Goal: Task Accomplishment & Management: Complete application form

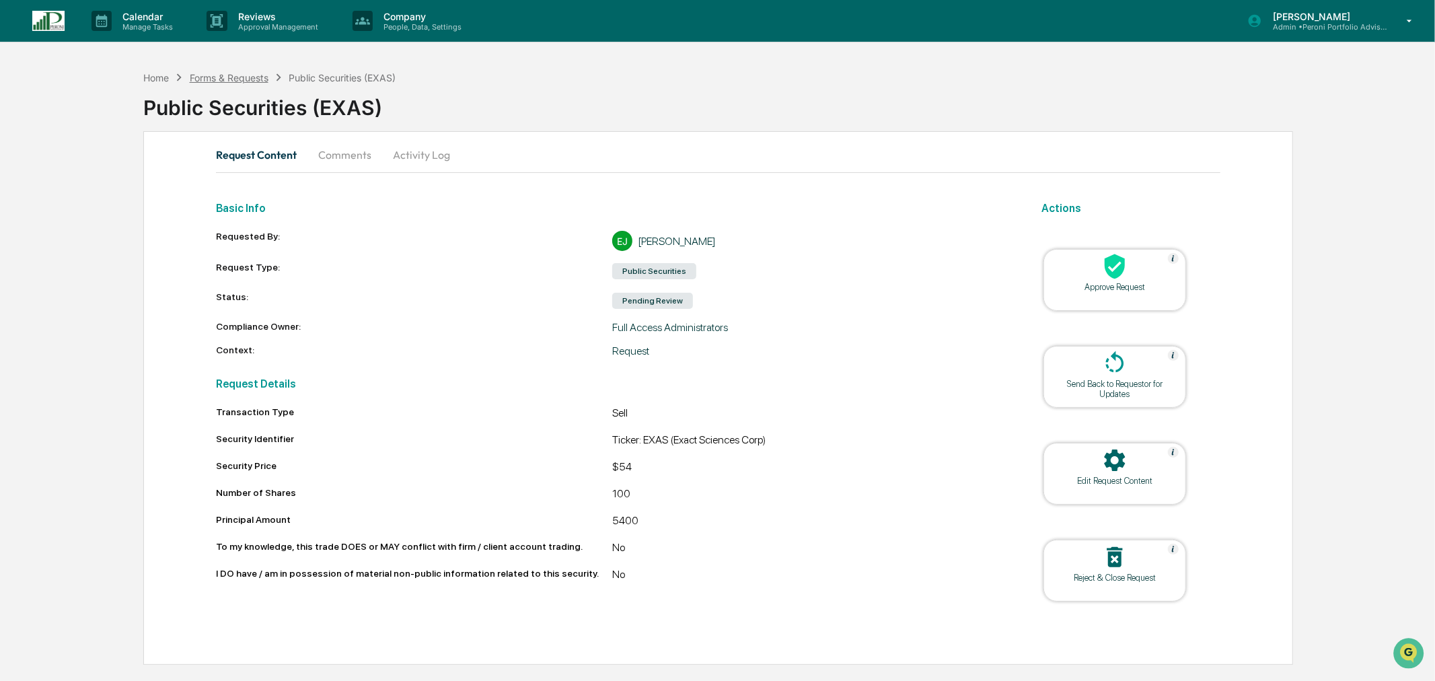
click at [258, 75] on div "Forms & Requests" at bounding box center [229, 77] width 79 height 11
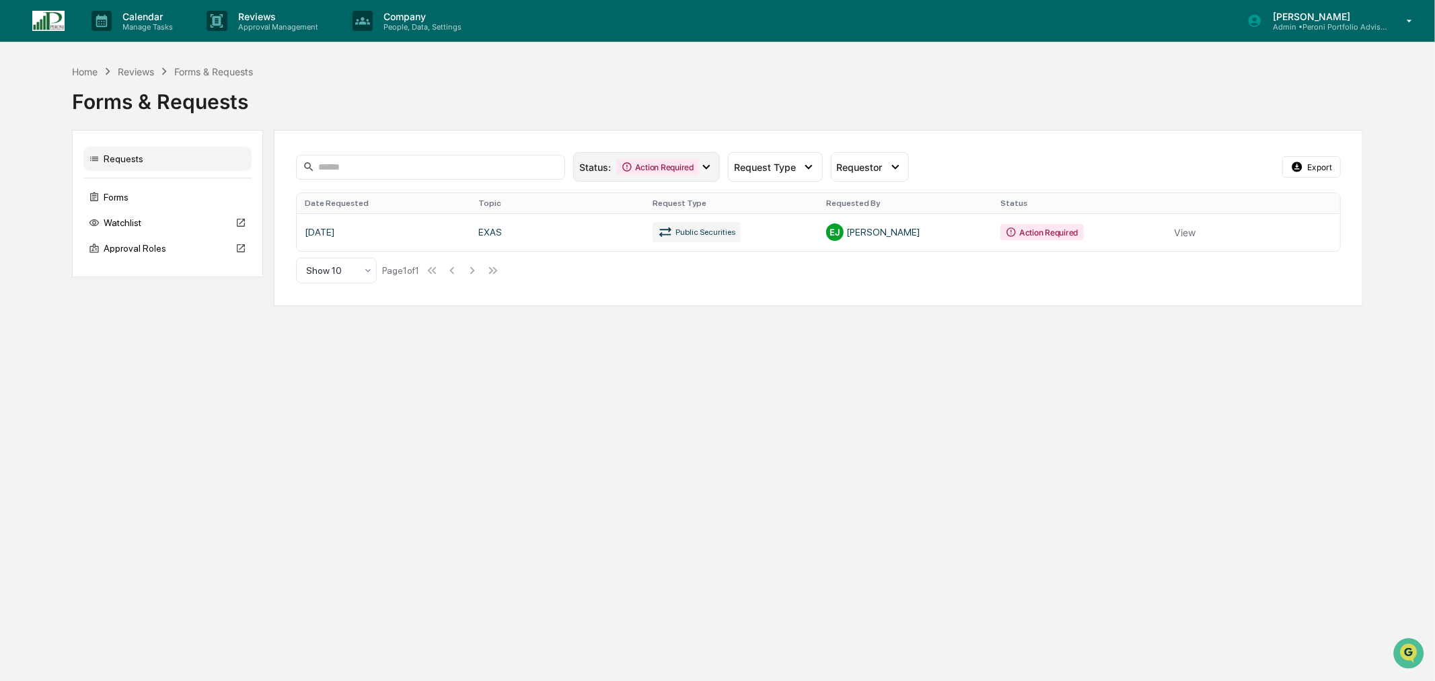
click at [678, 165] on div "Action Required" at bounding box center [657, 167] width 83 height 16
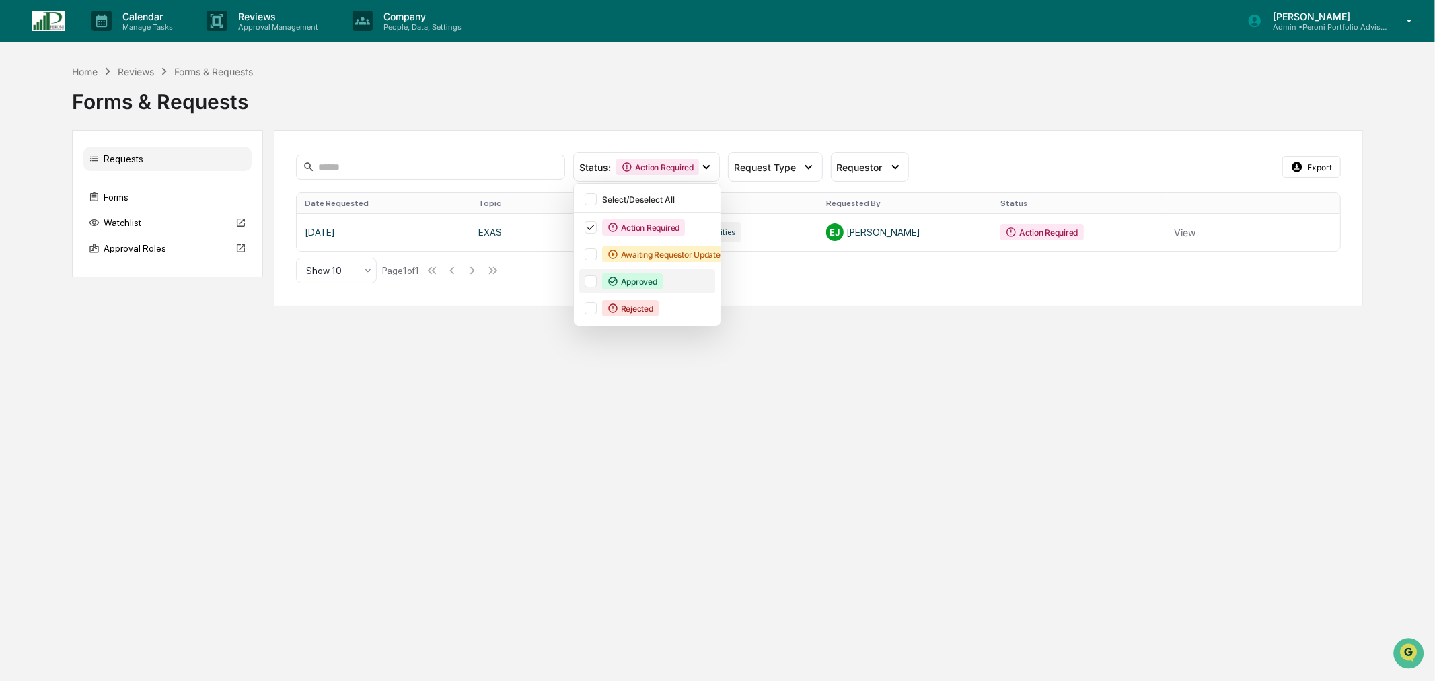
click at [640, 279] on div "Approved" at bounding box center [632, 281] width 61 height 16
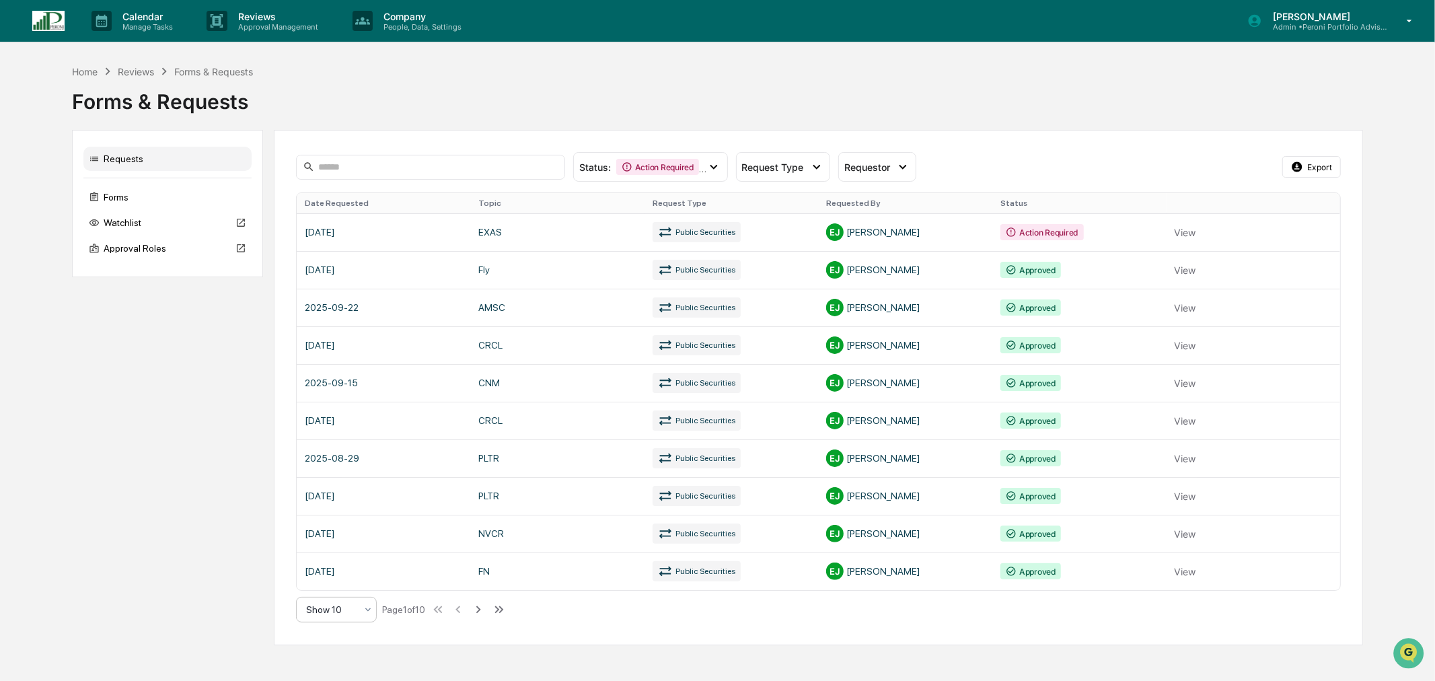
click at [350, 610] on div at bounding box center [331, 609] width 50 height 13
click at [344, 534] on div "Show 25" at bounding box center [336, 522] width 79 height 27
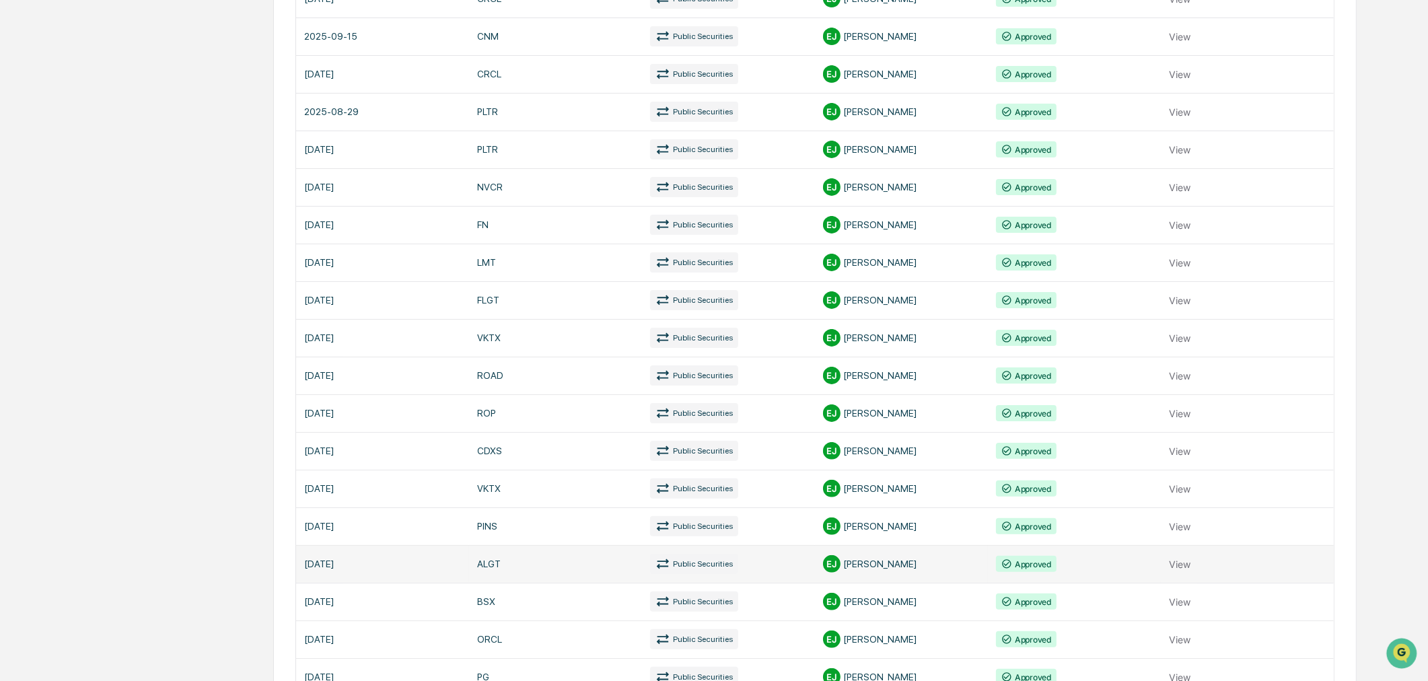
scroll to position [373, 0]
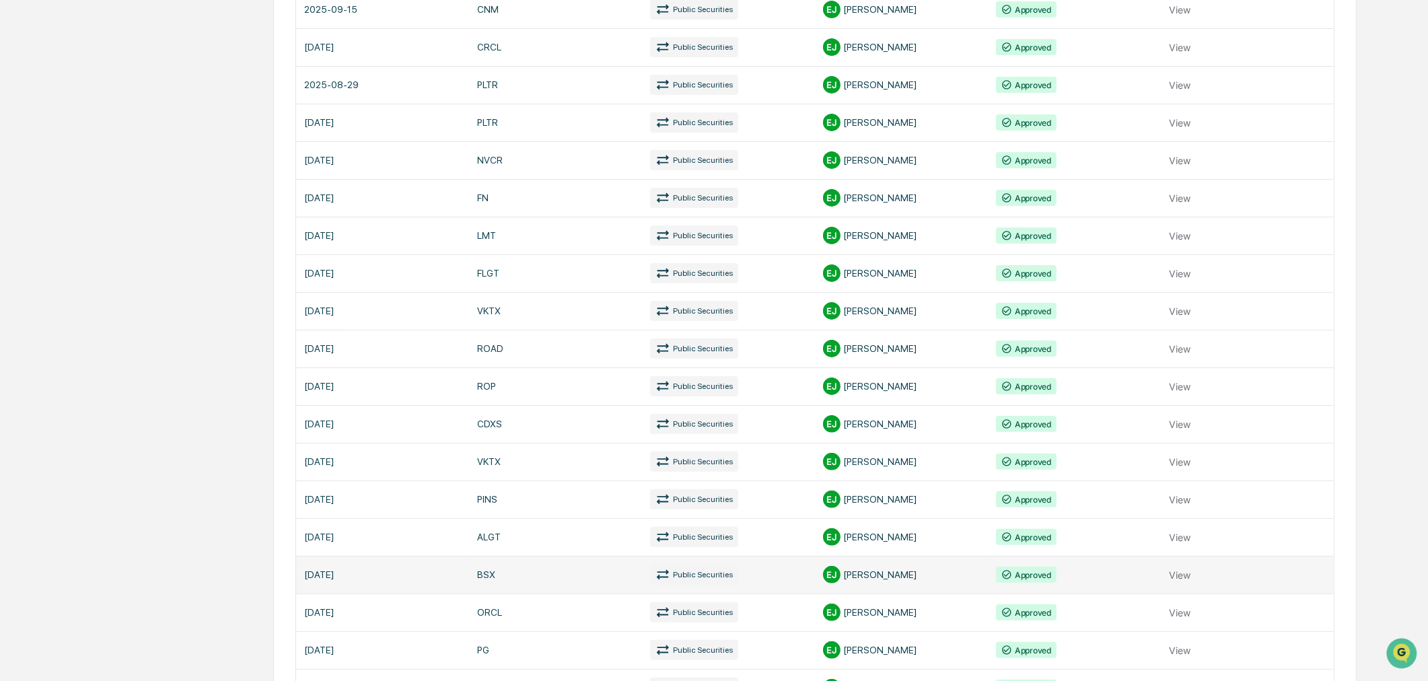
click at [1173, 572] on link at bounding box center [815, 575] width 1038 height 38
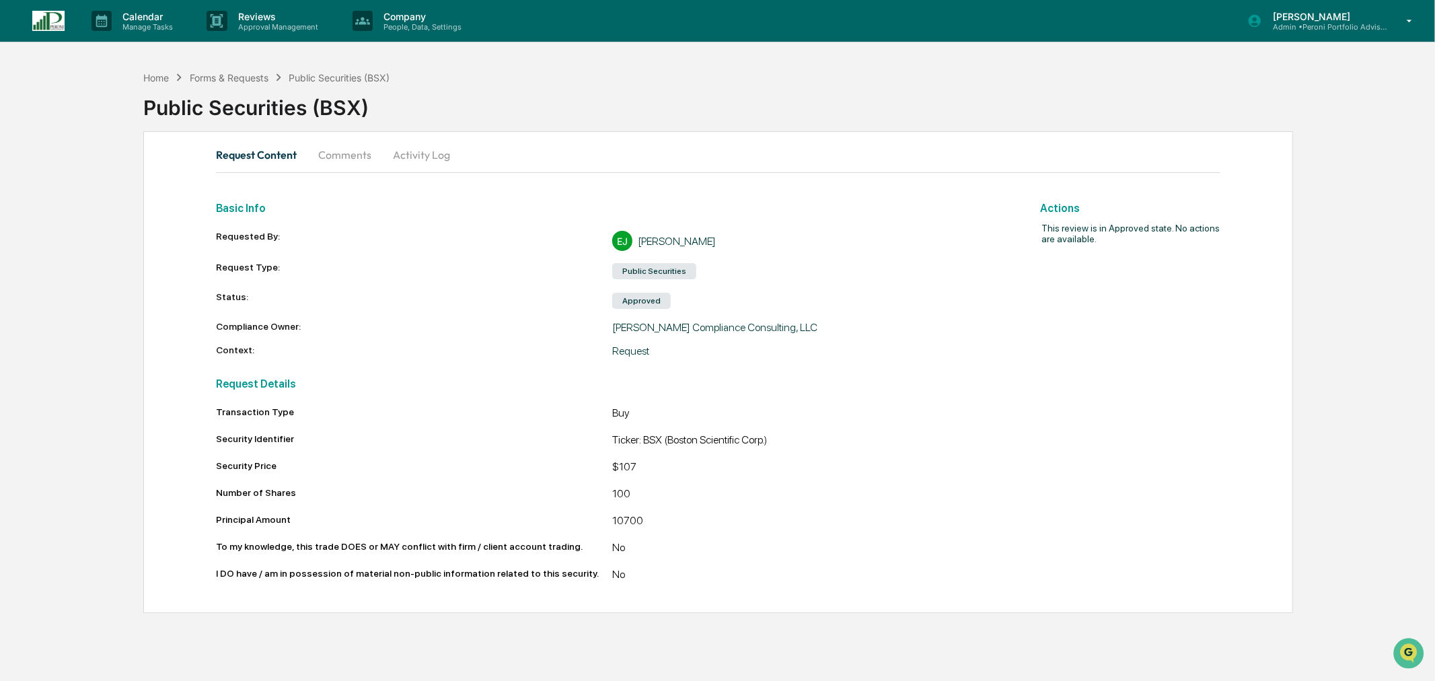
click at [340, 160] on button "Comments" at bounding box center [345, 155] width 75 height 32
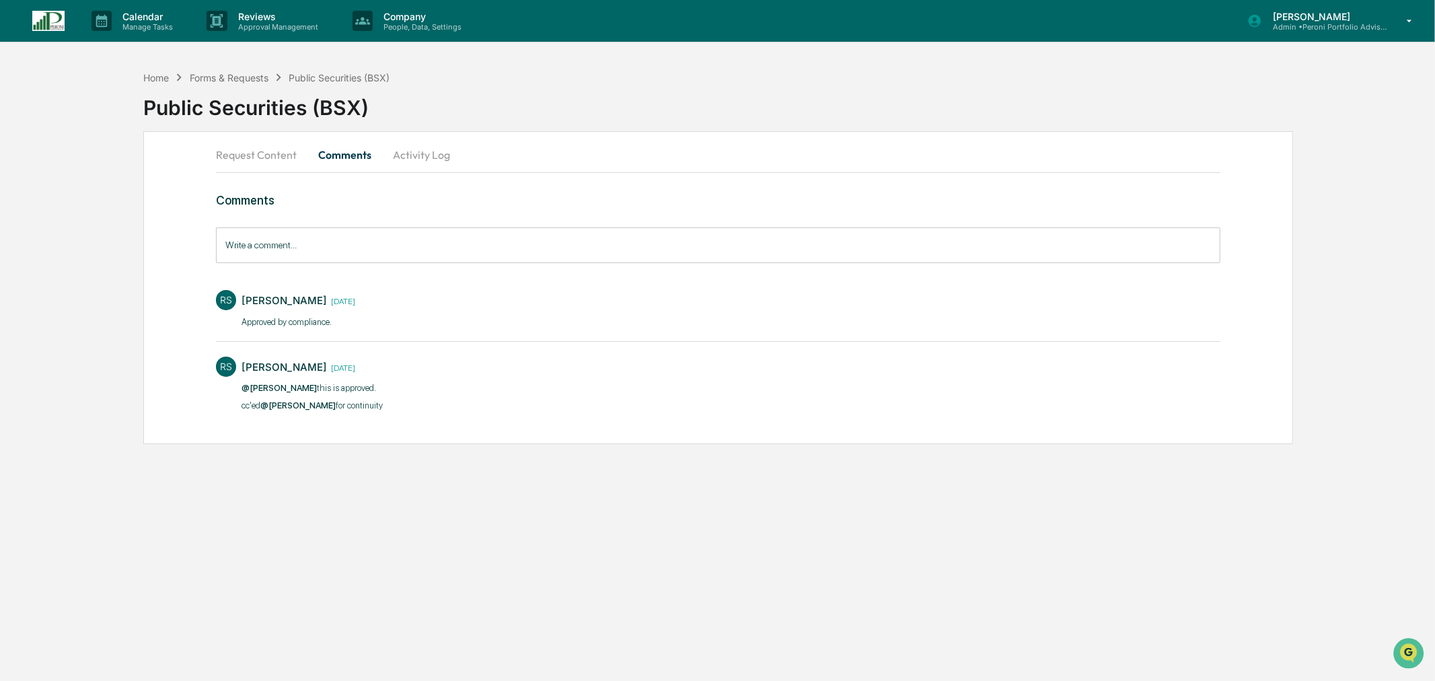
click at [294, 157] on button "Request Content" at bounding box center [262, 155] width 92 height 32
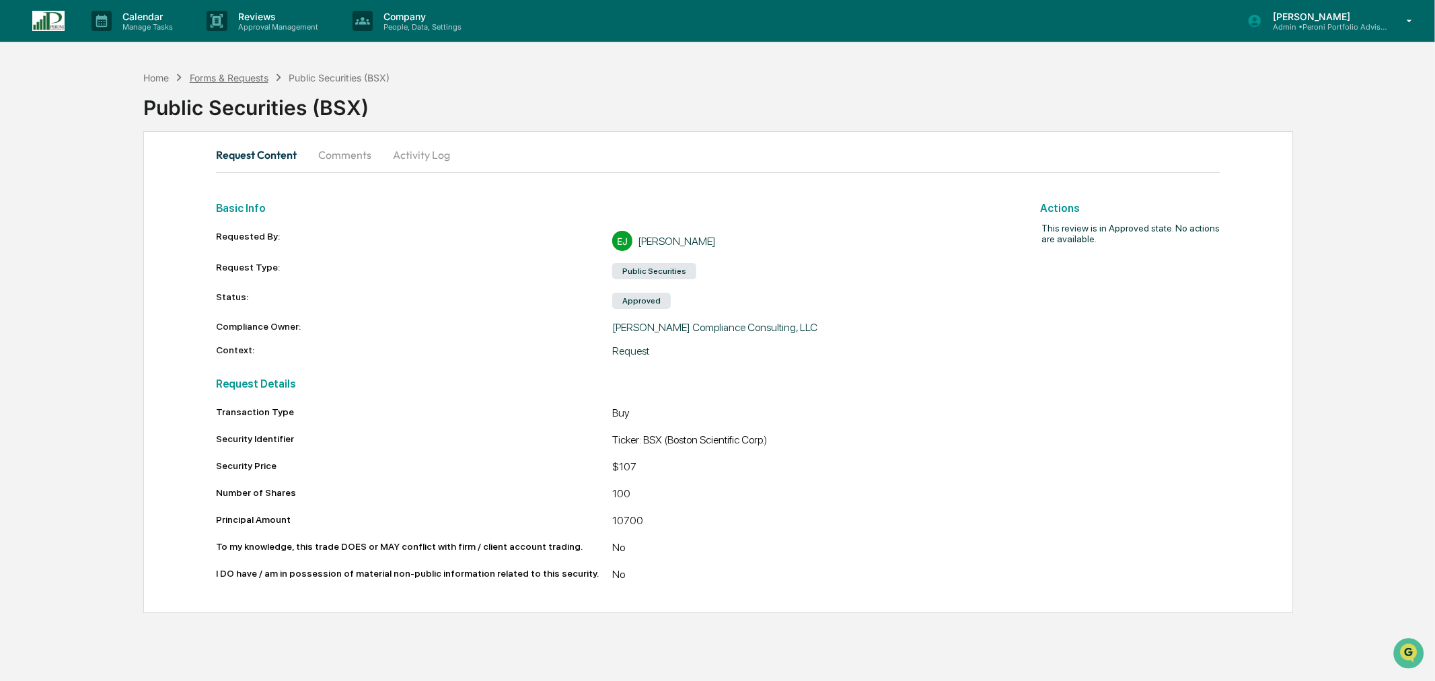
click at [253, 76] on div "Forms & Requests" at bounding box center [229, 77] width 79 height 11
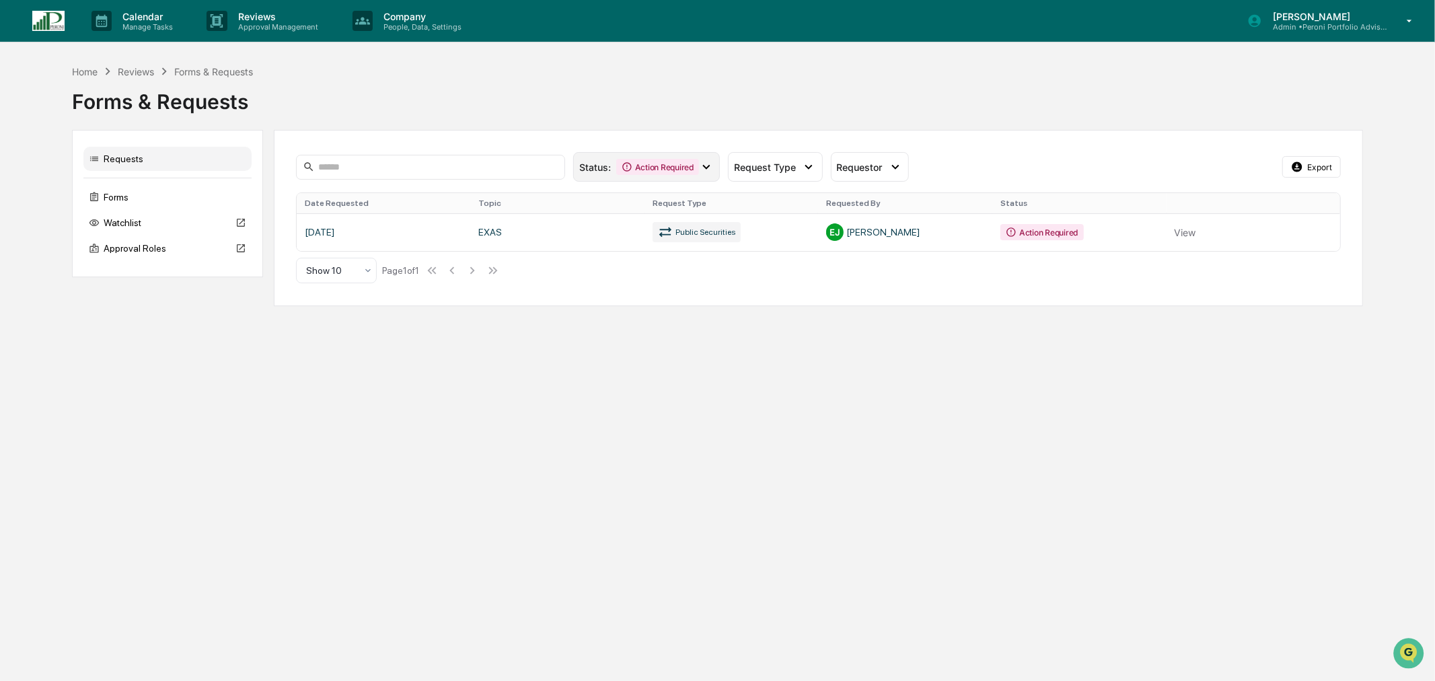
click at [692, 170] on div "Action Required" at bounding box center [657, 167] width 83 height 16
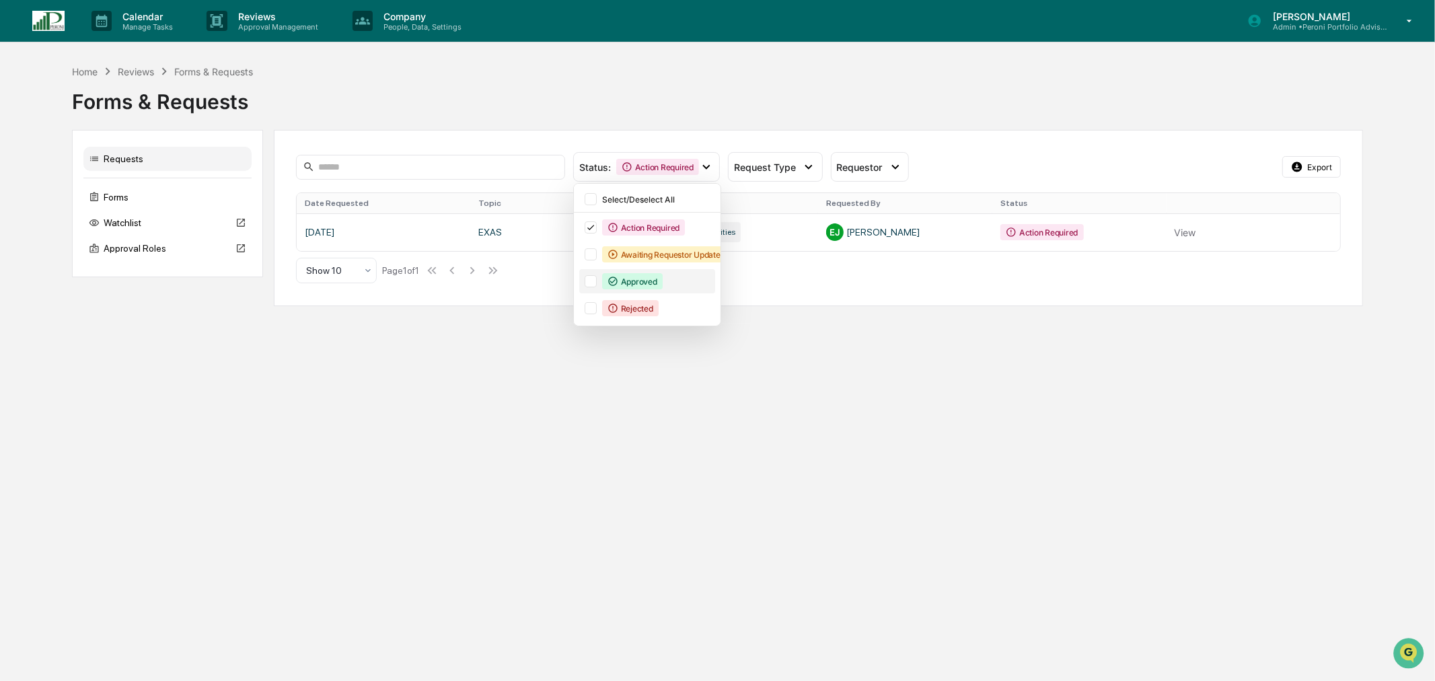
click at [640, 284] on div "Approved" at bounding box center [632, 281] width 61 height 16
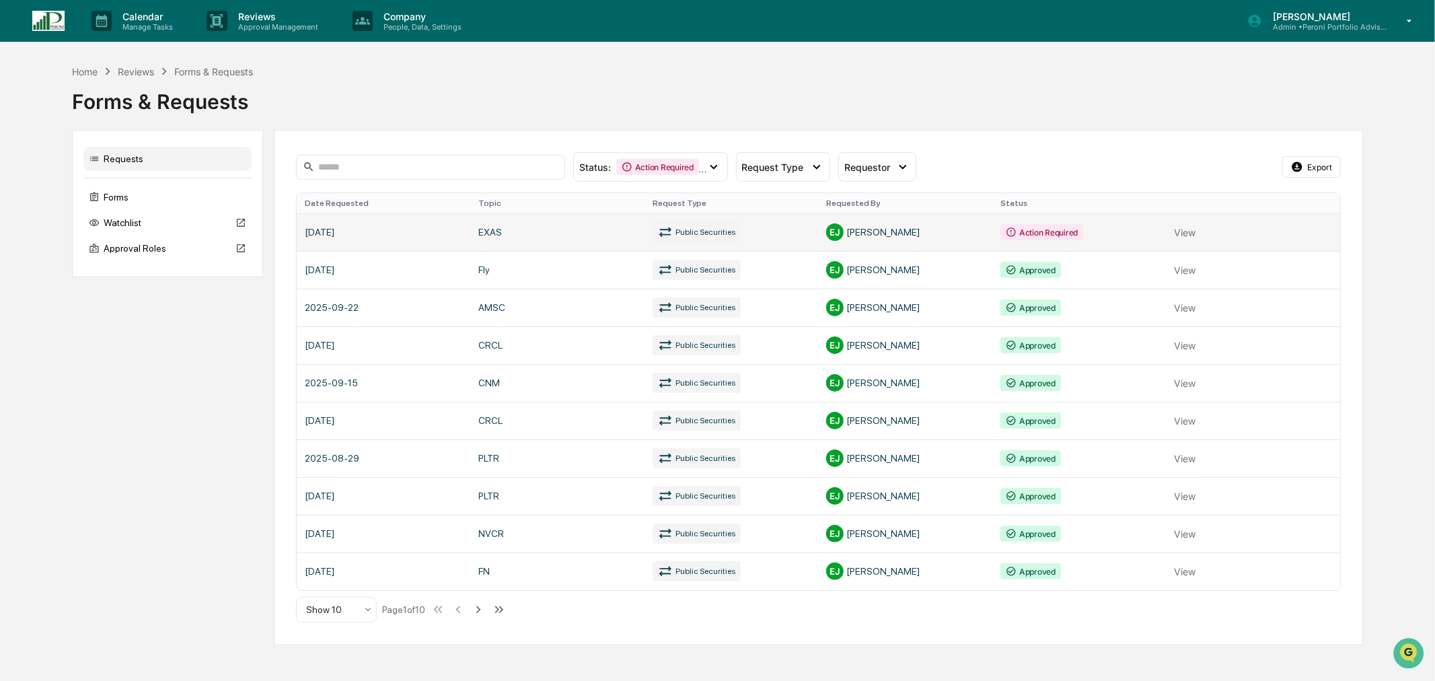
click at [974, 229] on link at bounding box center [819, 232] width 1044 height 38
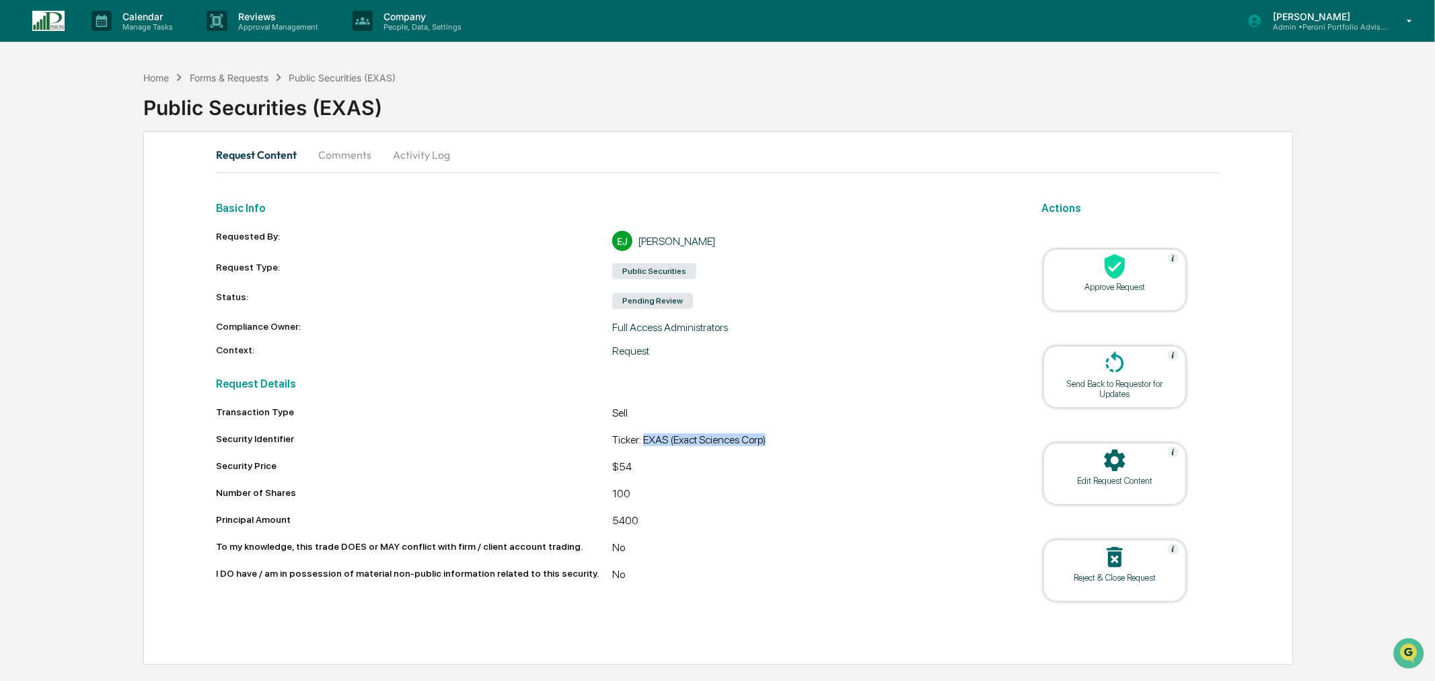
drag, startPoint x: 645, startPoint y: 437, endPoint x: 777, endPoint y: 442, distance: 132.0
click at [777, 442] on div "Ticker: EXAS (Exact Sciences Corp)" at bounding box center [810, 441] width 397 height 16
click at [224, 76] on div "Forms & Requests" at bounding box center [229, 77] width 79 height 11
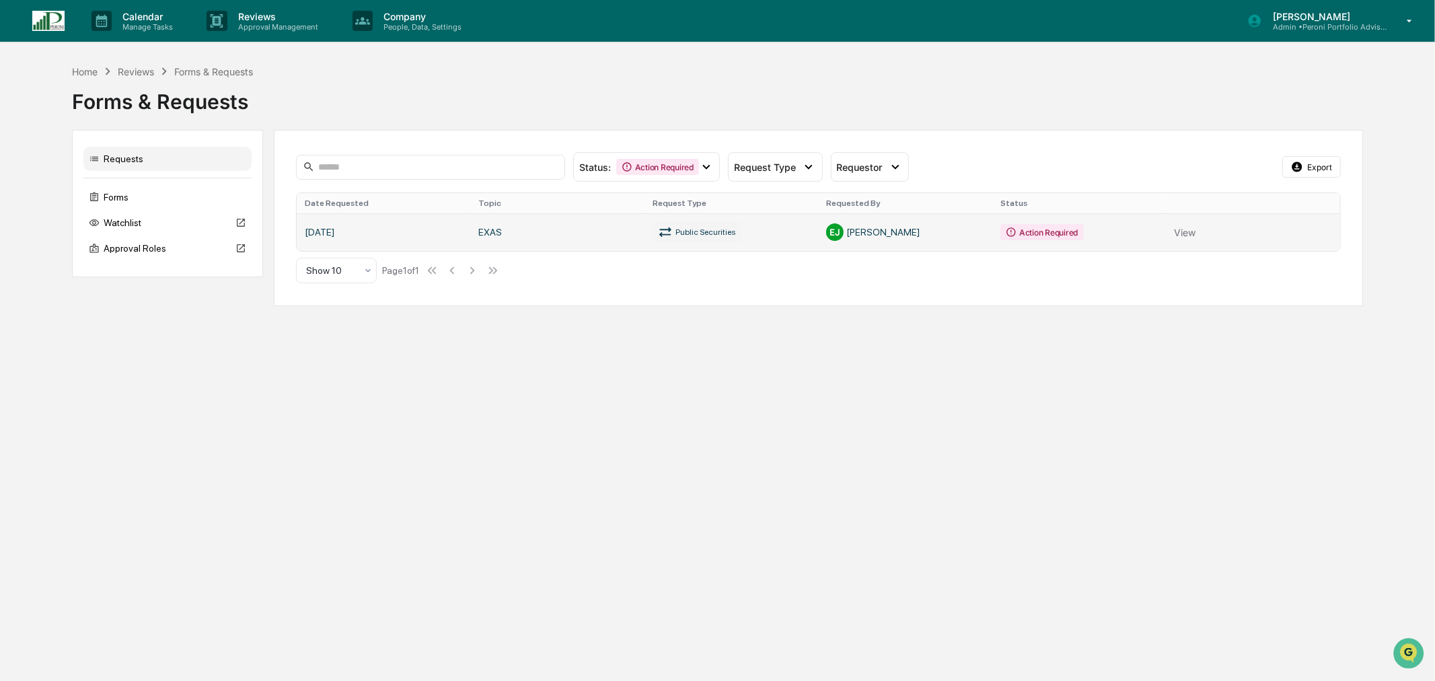
click at [633, 227] on link at bounding box center [819, 232] width 1044 height 38
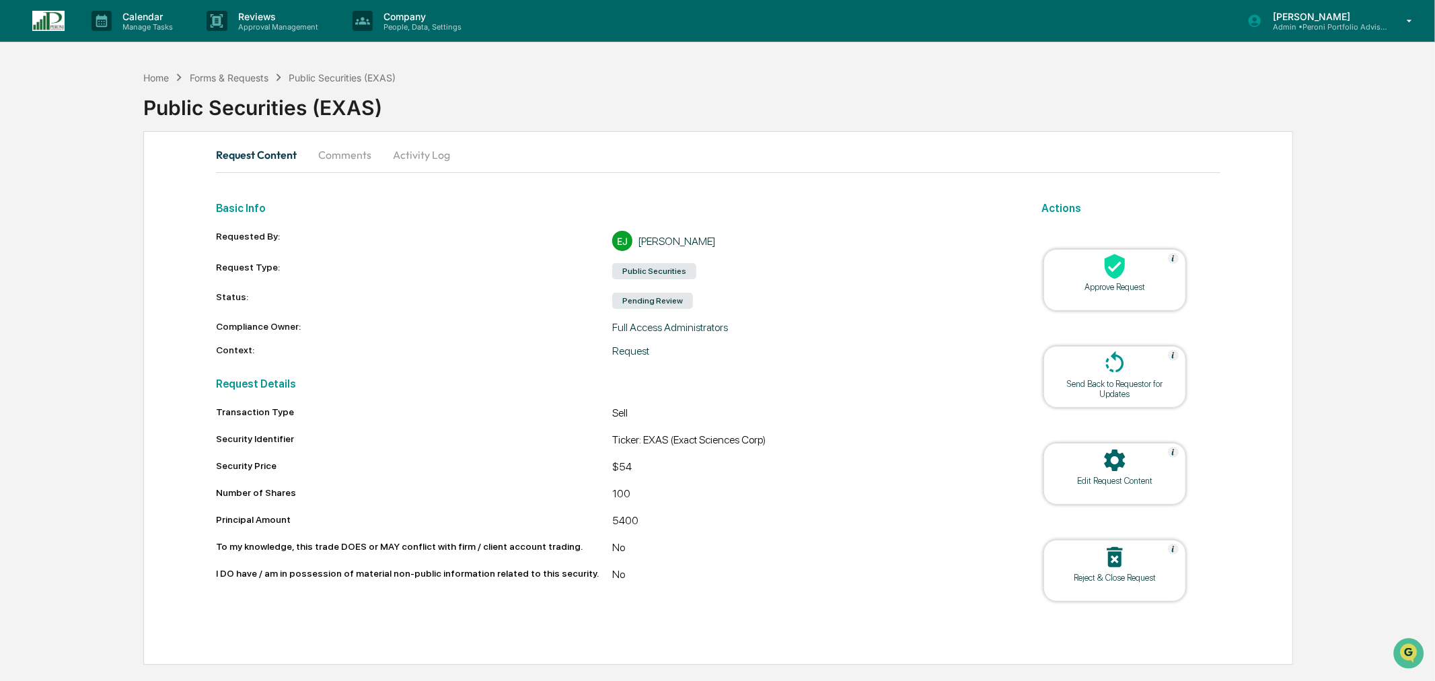
click at [338, 155] on button "Comments" at bounding box center [345, 155] width 75 height 32
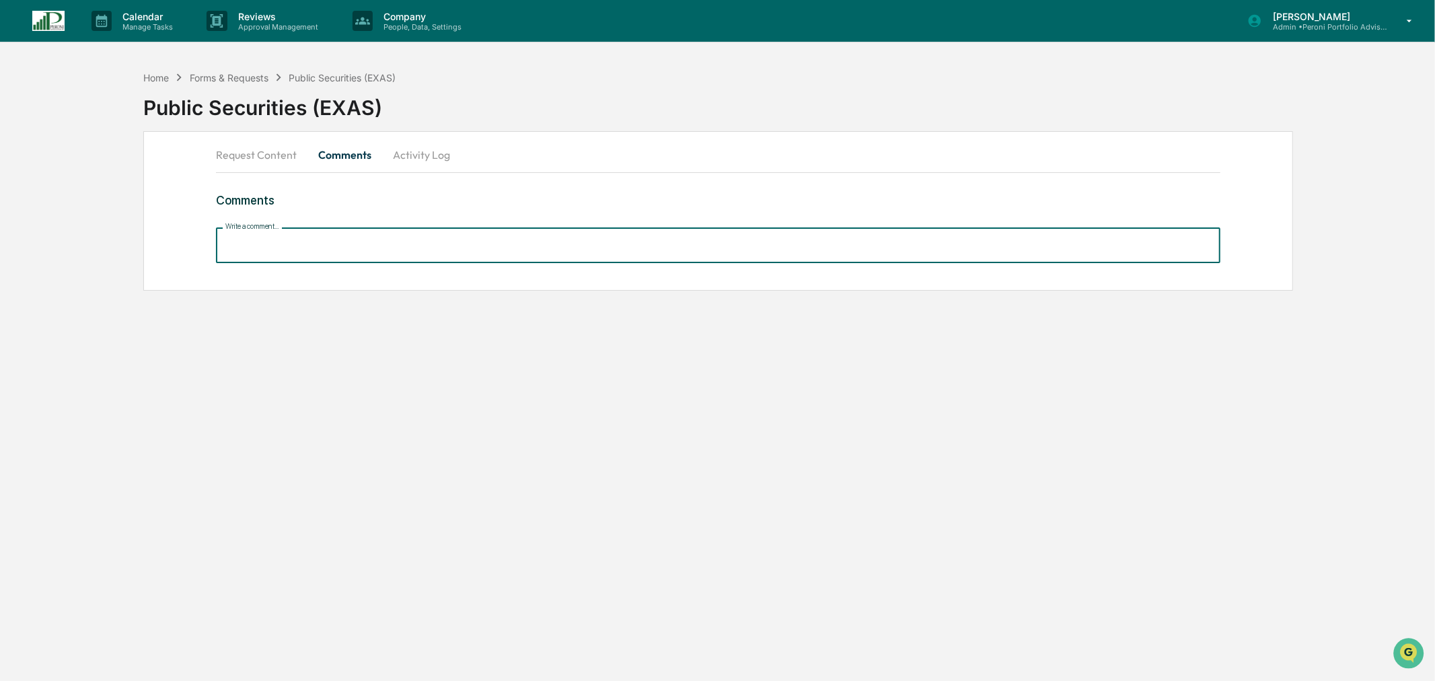
click at [381, 252] on input "Write a comment..." at bounding box center [718, 245] width 1005 height 36
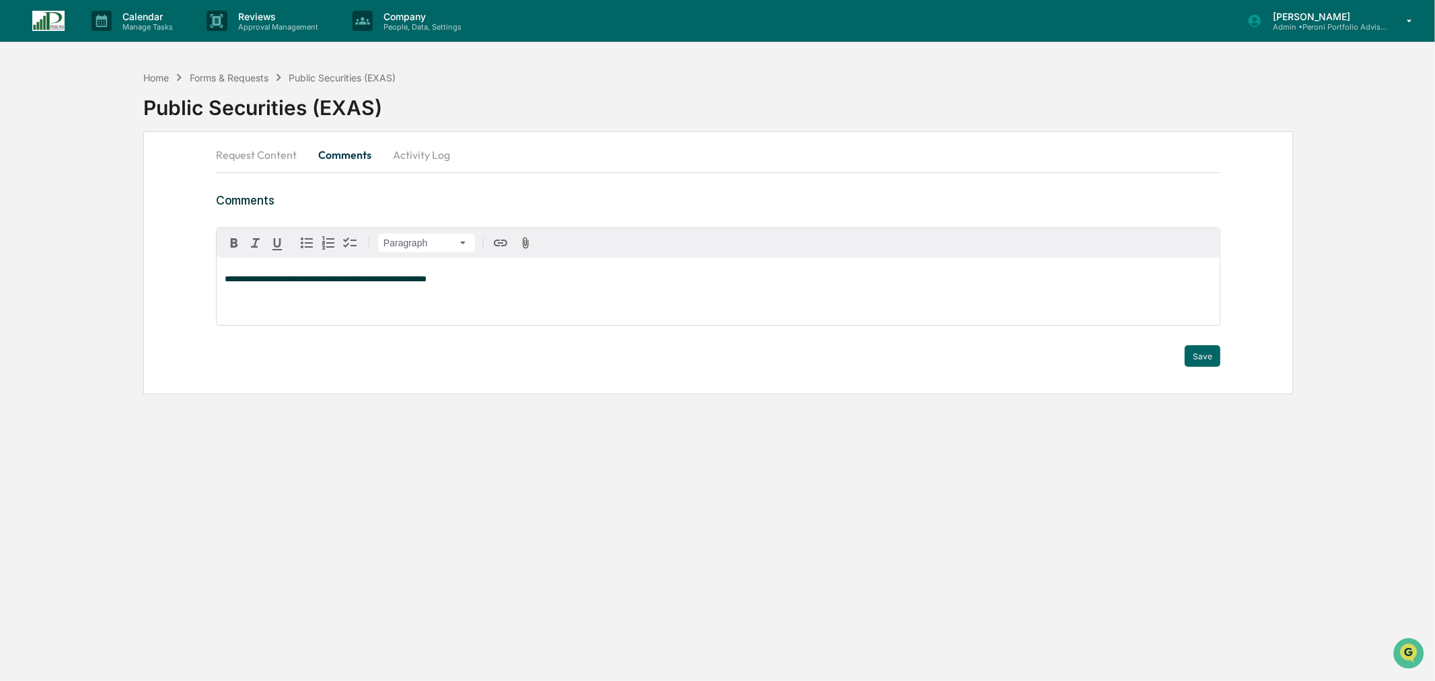
click at [441, 280] on p "**********" at bounding box center [718, 279] width 987 height 9
click at [517, 277] on span "**********" at bounding box center [467, 279] width 484 height 9
click at [756, 287] on div "**********" at bounding box center [718, 291] width 1003 height 67
click at [1203, 354] on button "Save" at bounding box center [1203, 356] width 36 height 22
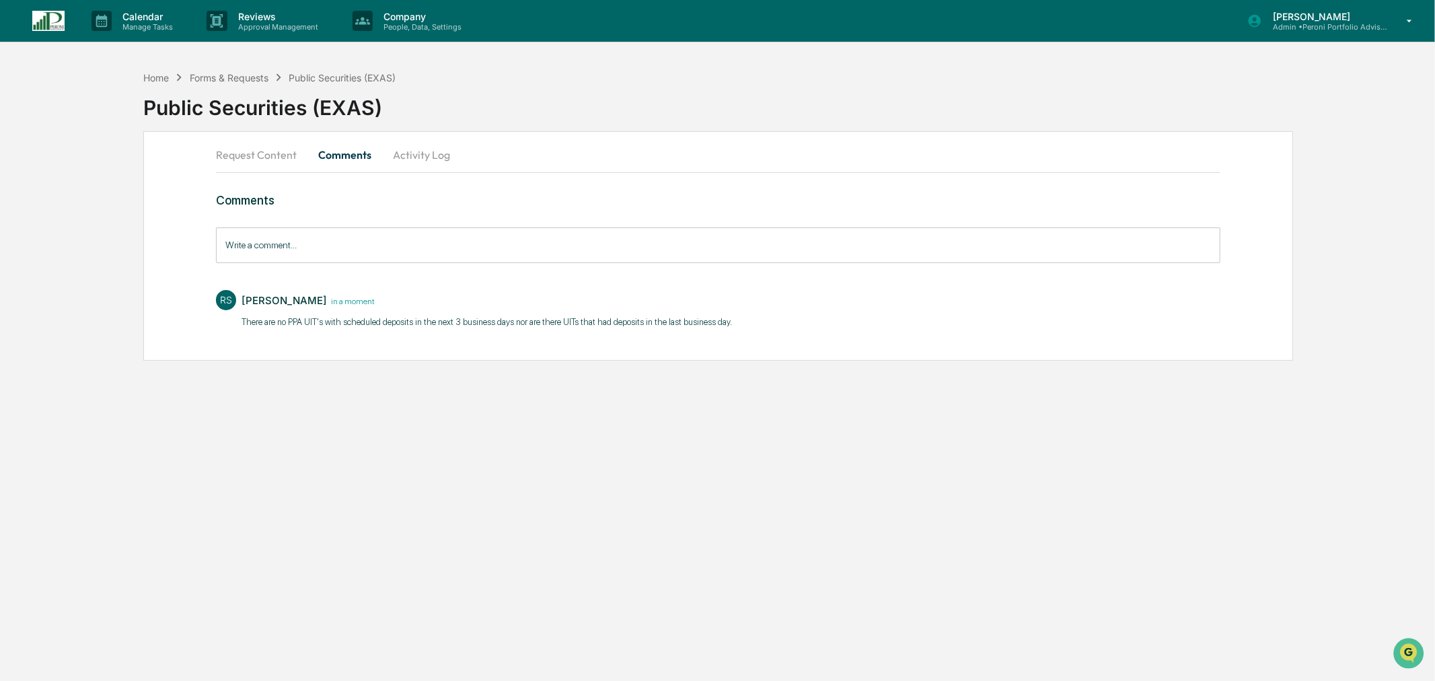
click at [294, 152] on button "Request Content" at bounding box center [262, 155] width 92 height 32
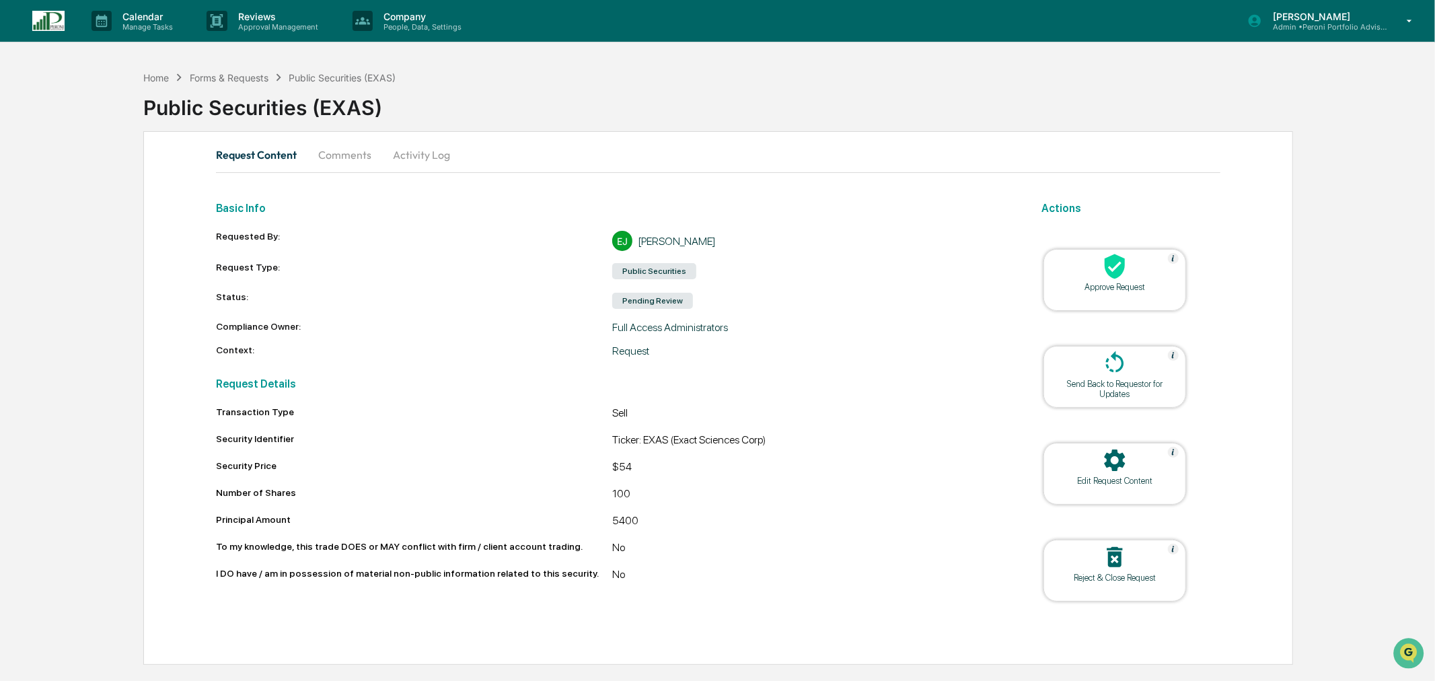
click at [1069, 281] on div at bounding box center [1115, 267] width 135 height 29
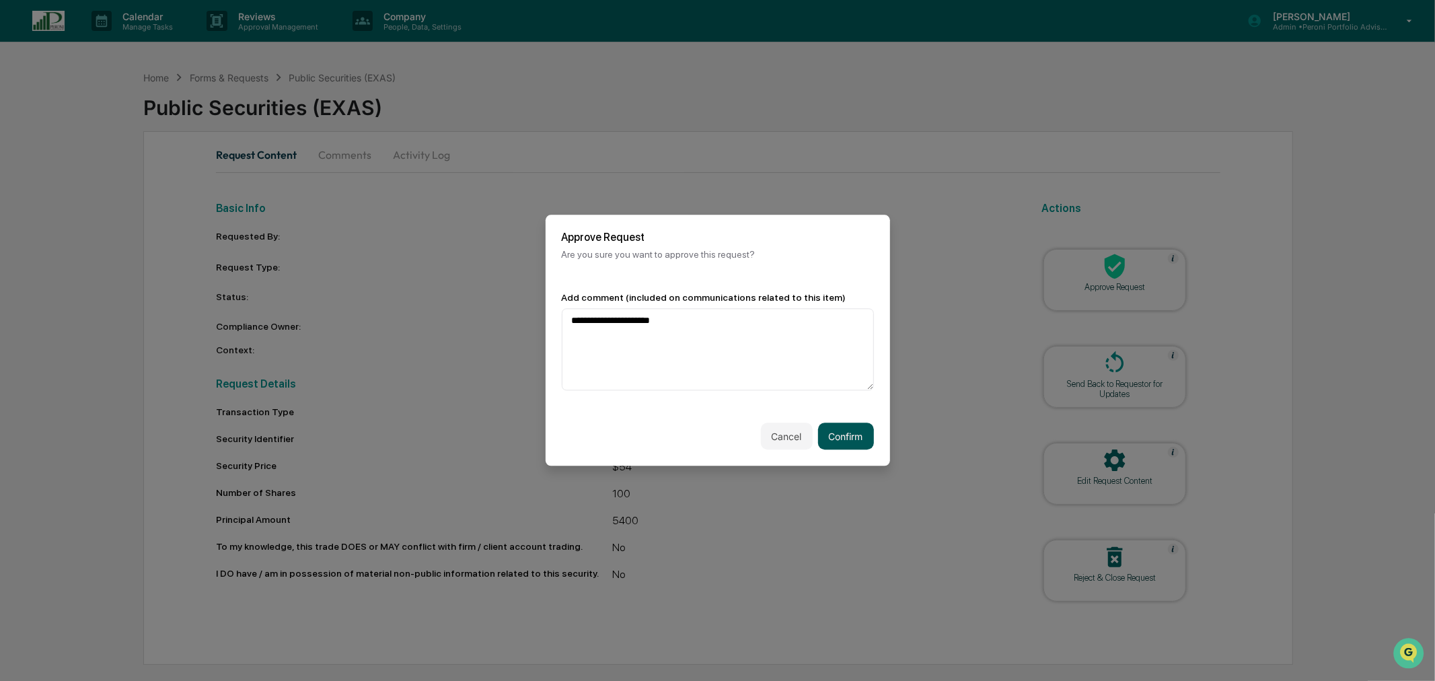
type textarea "**********"
click at [843, 439] on button "Confirm" at bounding box center [846, 436] width 56 height 27
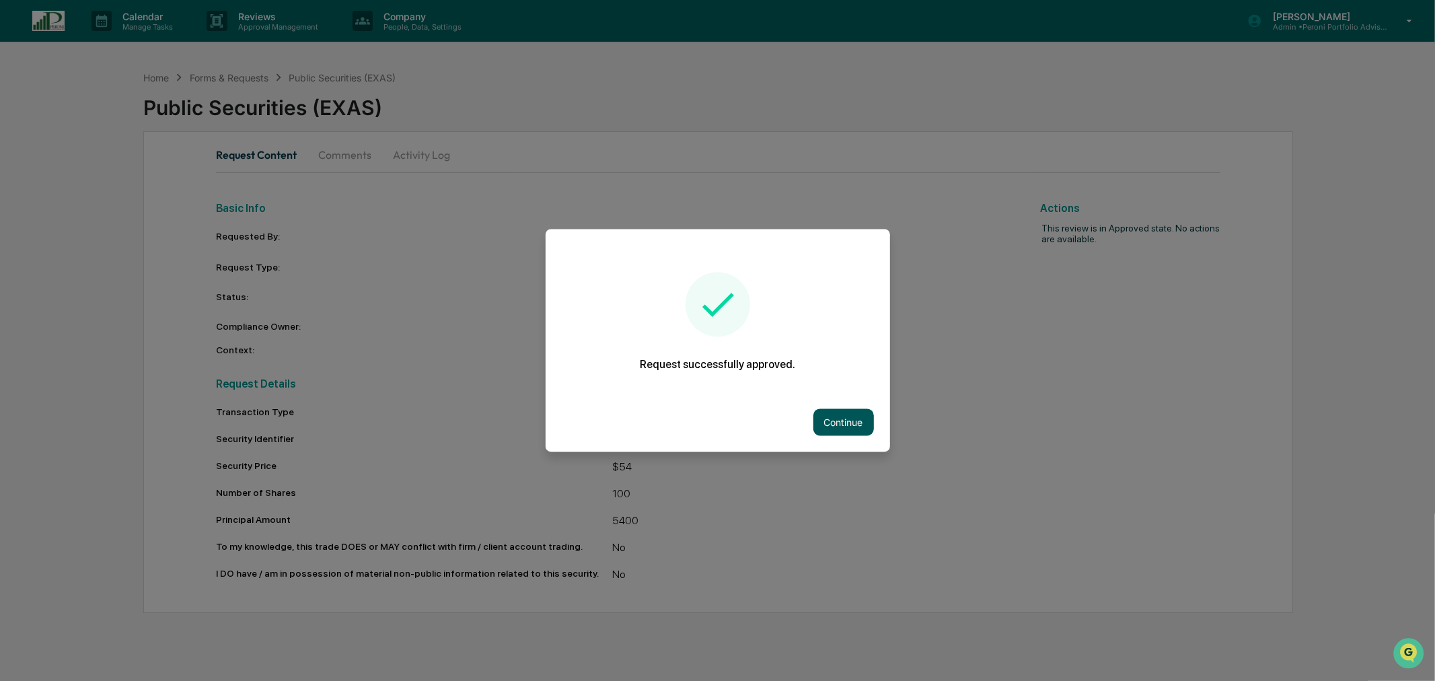
click at [849, 422] on button "Continue" at bounding box center [844, 422] width 61 height 27
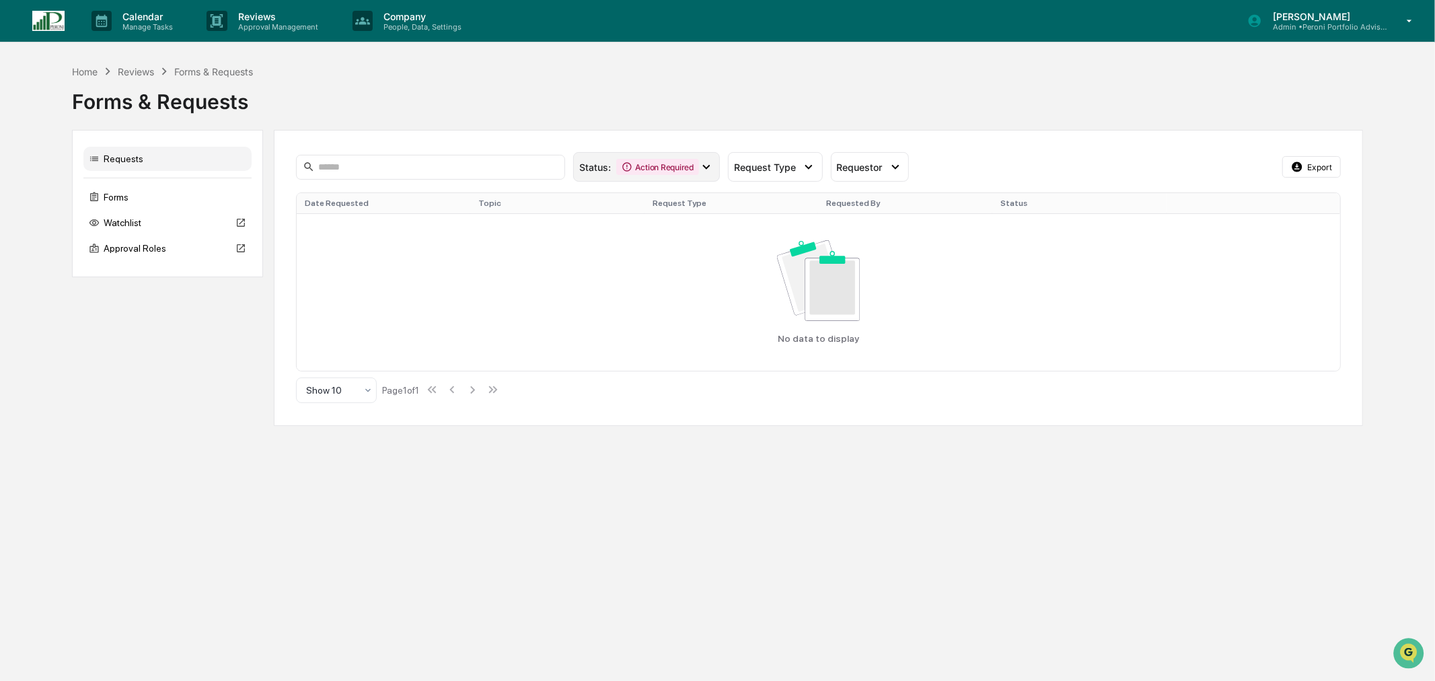
click at [678, 163] on div "Action Required" at bounding box center [657, 167] width 83 height 16
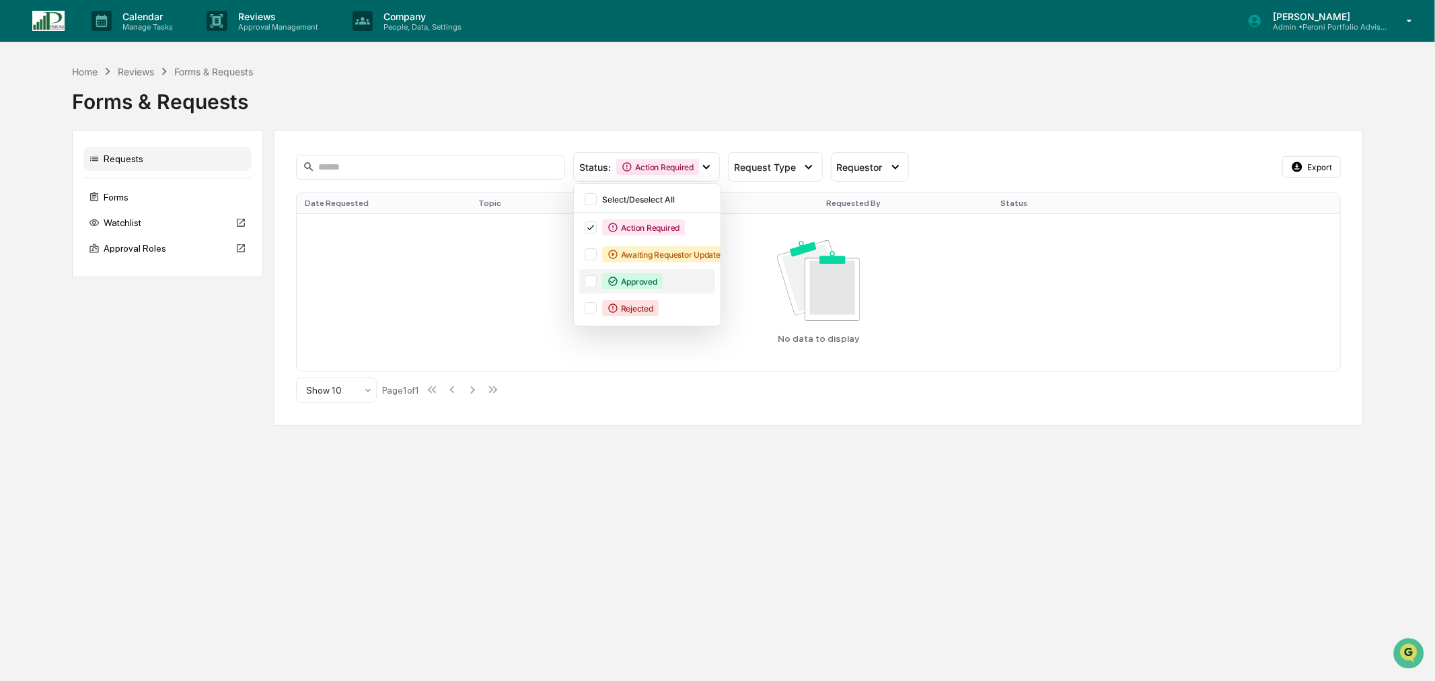
click at [653, 283] on div "Approved" at bounding box center [632, 281] width 61 height 16
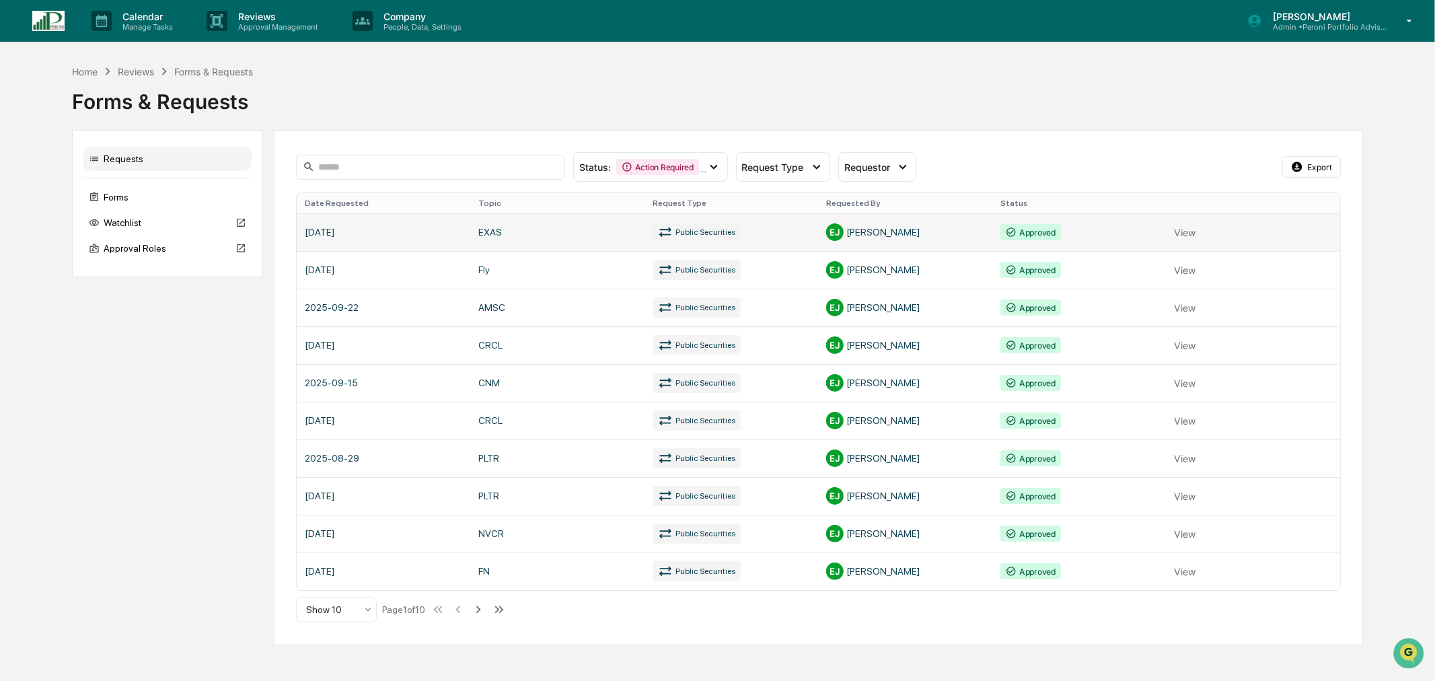
click at [515, 246] on link at bounding box center [819, 232] width 1044 height 38
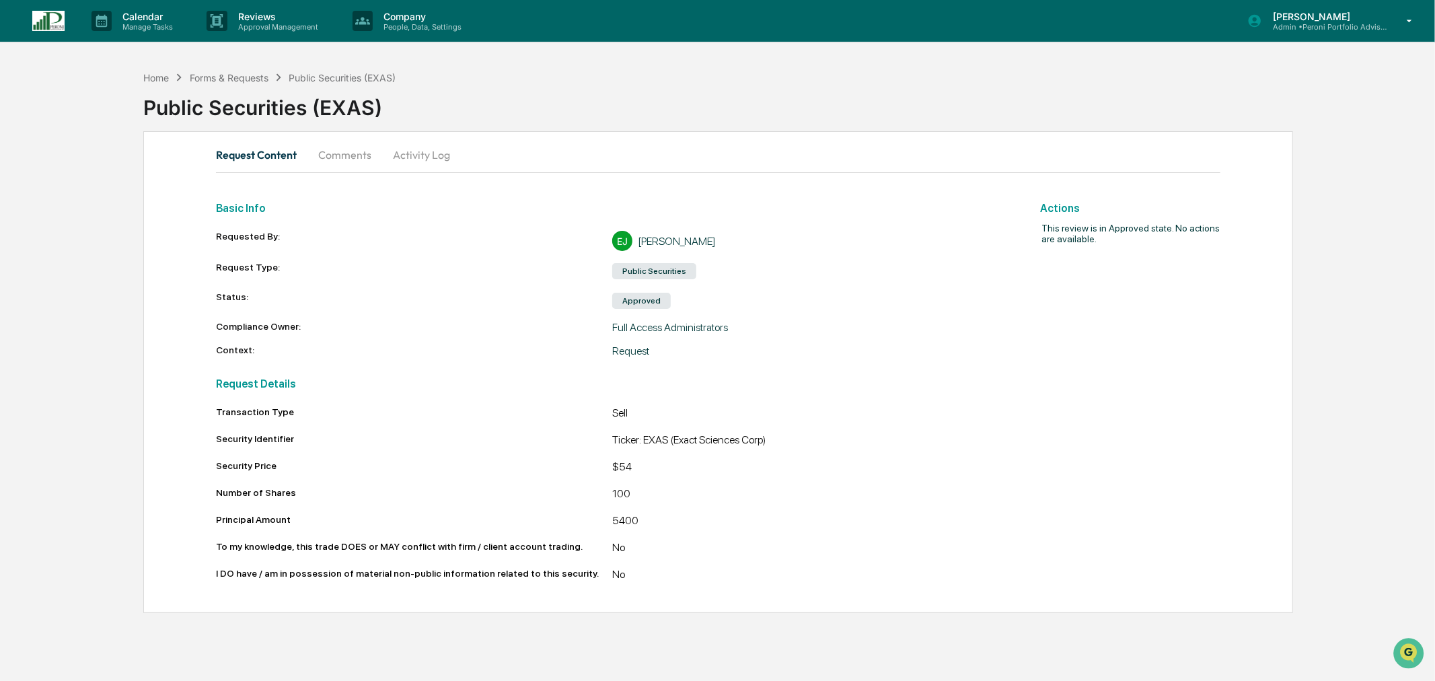
click at [351, 145] on button "Comments" at bounding box center [345, 155] width 75 height 32
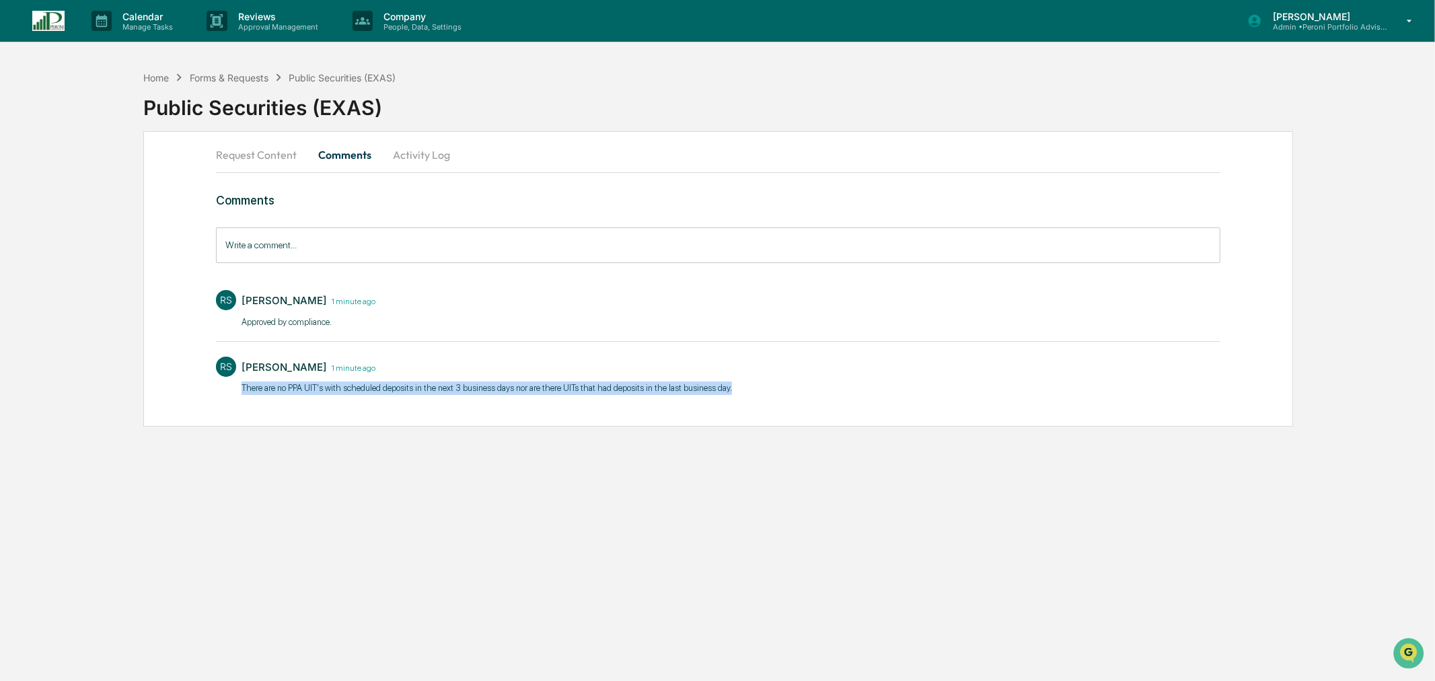
drag, startPoint x: 242, startPoint y: 384, endPoint x: 830, endPoint y: 410, distance: 588.1
click at [830, 410] on div "Request Content Comments Activity Log Comments Write a comment... Write a comme…" at bounding box center [717, 278] width 1149 height 295
copy p "There are no PPA UIT's with scheduled deposits in the next ​3 business days nor…"
click at [406, 395] on div "[PERSON_NAME] 1 minute ago There are no PPA UIT's with scheduled deposits in th…" at bounding box center [487, 378] width 491 height 43
click at [411, 386] on p "There are no PPA UIT's with scheduled deposits in the next ​3 business days nor…" at bounding box center [487, 388] width 491 height 13
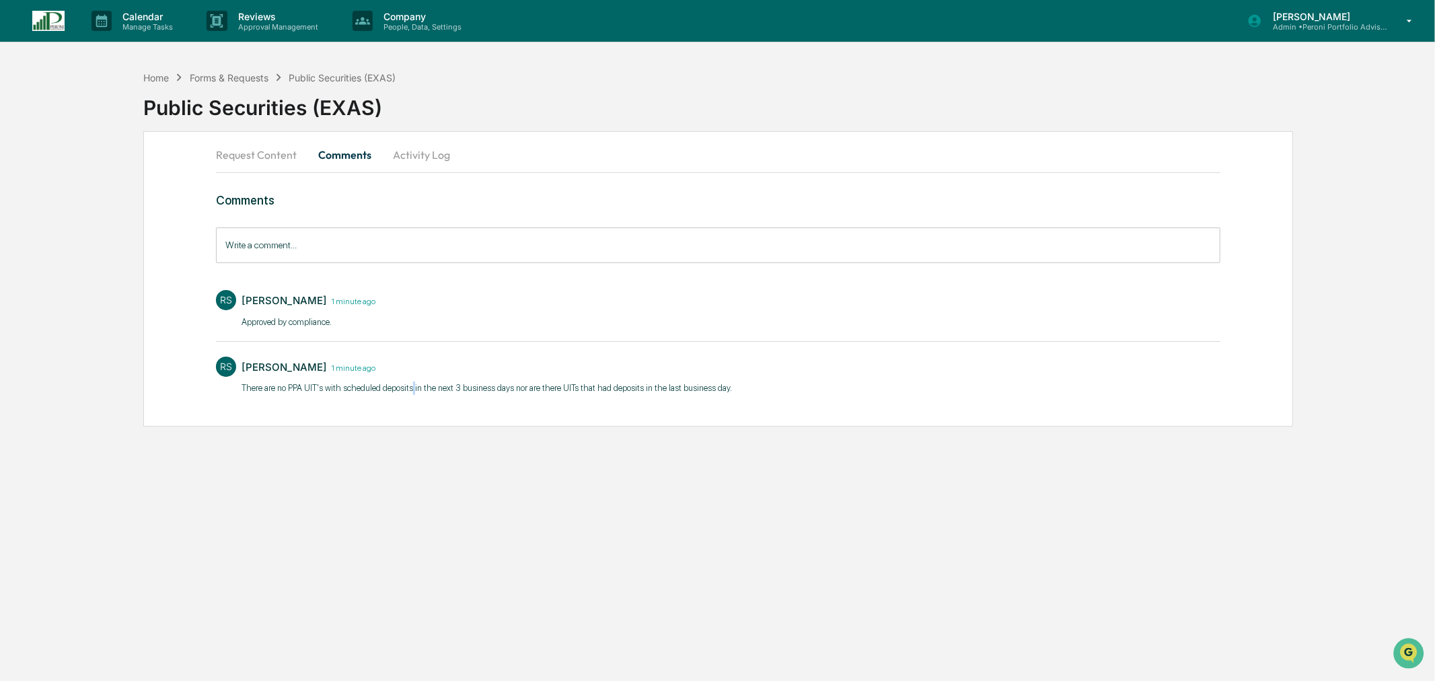
click at [412, 386] on p "There are no PPA UIT's with scheduled deposits in the next ​3 business days nor…" at bounding box center [487, 388] width 491 height 13
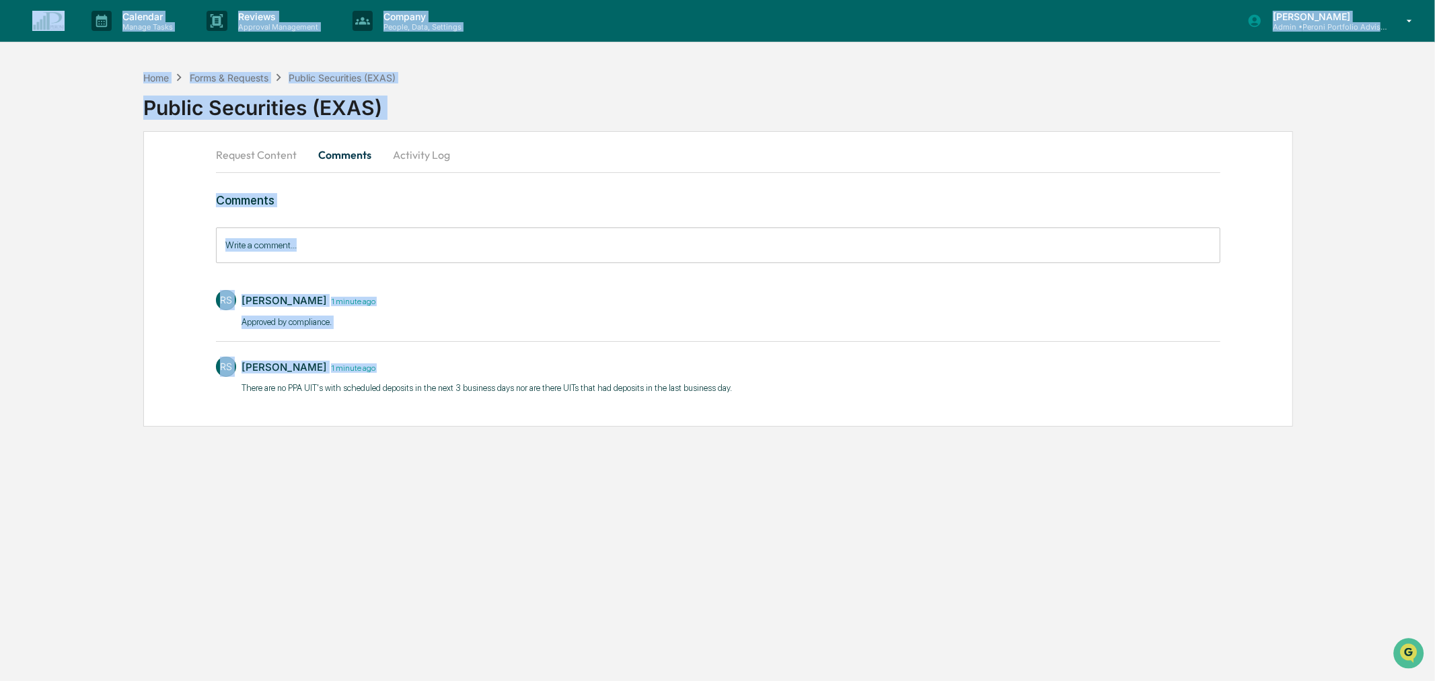
click at [412, 386] on p "There are no PPA UIT's with scheduled deposits in the next ​3 business days nor…" at bounding box center [487, 388] width 491 height 13
copy div "Calendar Manage Tasks Reviews Approval Management Company People, Data, Setting…"
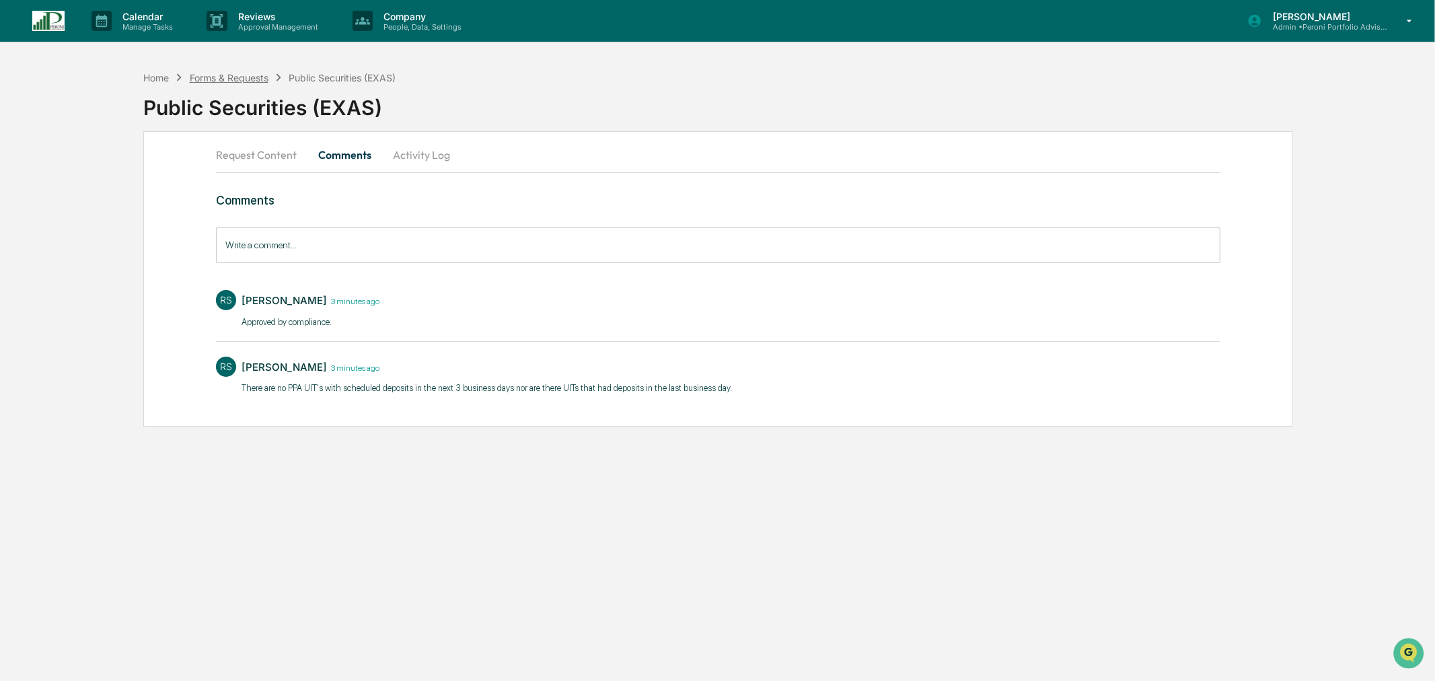
click at [244, 75] on div "Forms & Requests" at bounding box center [229, 77] width 79 height 11
